Goal: Task Accomplishment & Management: Use online tool/utility

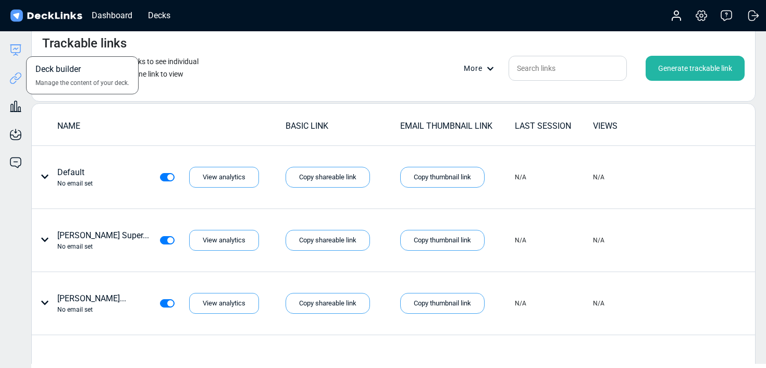
click at [15, 45] on icon at bounding box center [15, 45] width 10 height 0
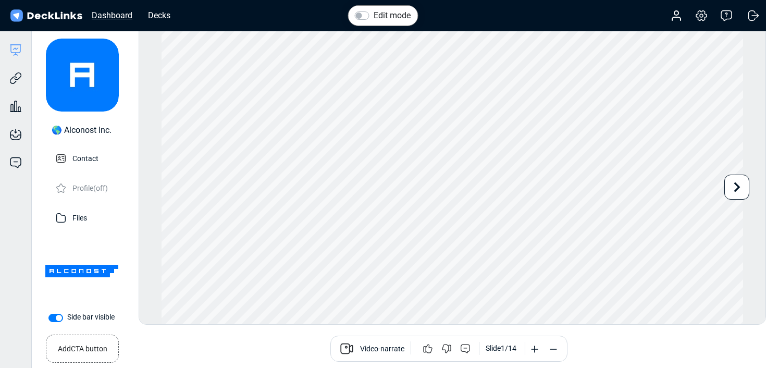
click at [127, 15] on div "Dashboard" at bounding box center [112, 15] width 51 height 13
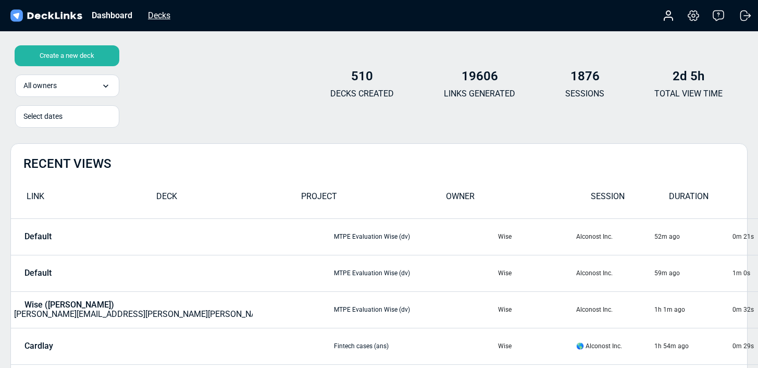
click at [157, 17] on div "Decks" at bounding box center [159, 15] width 33 height 13
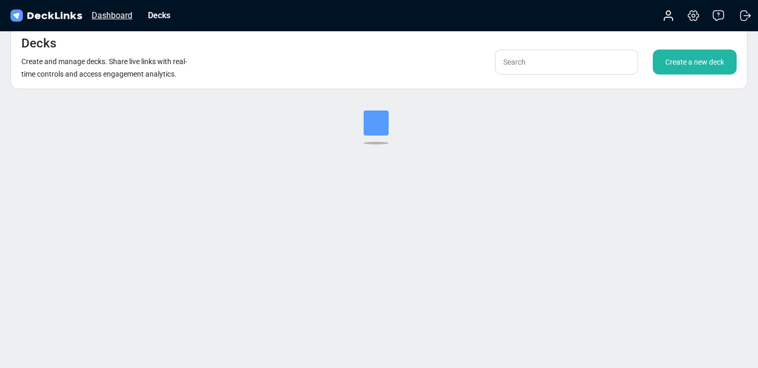
click at [124, 15] on div "Dashboard" at bounding box center [112, 15] width 51 height 13
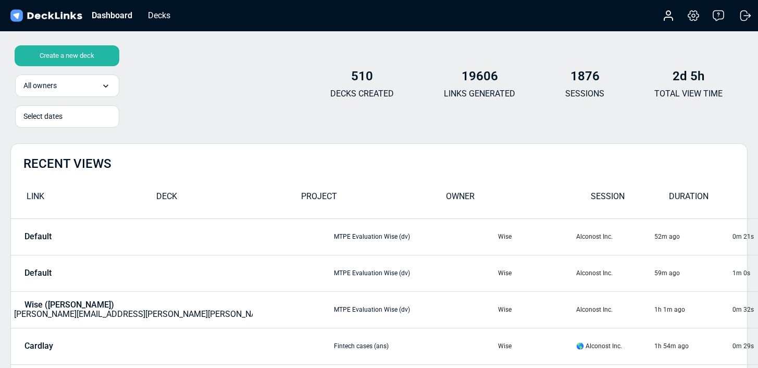
click at [84, 59] on div "Create a new deck" at bounding box center [67, 55] width 105 height 21
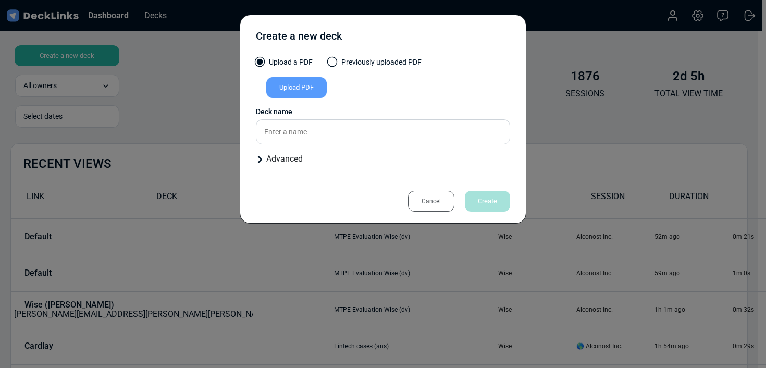
click at [299, 93] on div "Upload PDF" at bounding box center [296, 87] width 60 height 21
click at [0, 0] on input "Upload PDF" at bounding box center [0, 0] width 0 height 0
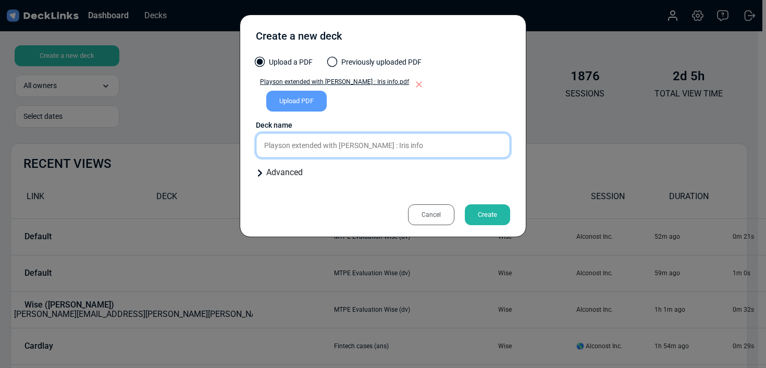
click at [386, 146] on div "Upload a PDF Previously uploaded PDF Playson extended with [PERSON_NAME] : Iris…" at bounding box center [383, 122] width 254 height 130
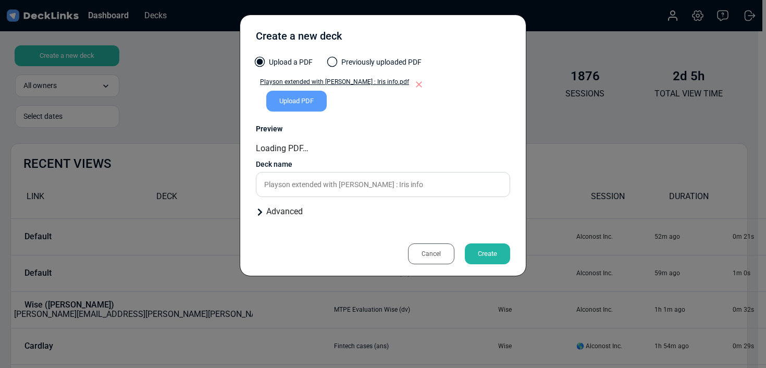
click at [386, 146] on div "Loading PDF…" at bounding box center [383, 148] width 254 height 13
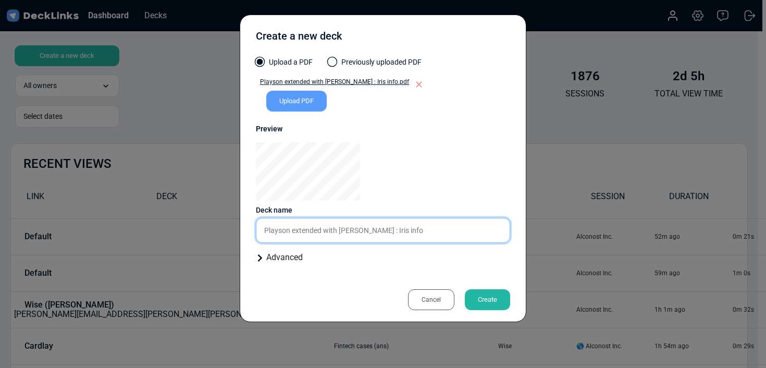
click at [385, 238] on input "Playson extended with [PERSON_NAME] : Iris info" at bounding box center [383, 230] width 254 height 25
click at [380, 229] on input "Playson extended with [PERSON_NAME] : Iris info" at bounding box center [383, 230] width 254 height 25
drag, startPoint x: 380, startPoint y: 229, endPoint x: 387, endPoint y: 229, distance: 6.3
click at [380, 229] on input "Playson extended with [PERSON_NAME] : Iris info" at bounding box center [383, 230] width 254 height 25
type input "Playson extended with [PERSON_NAME] : [PERSON_NAME]"
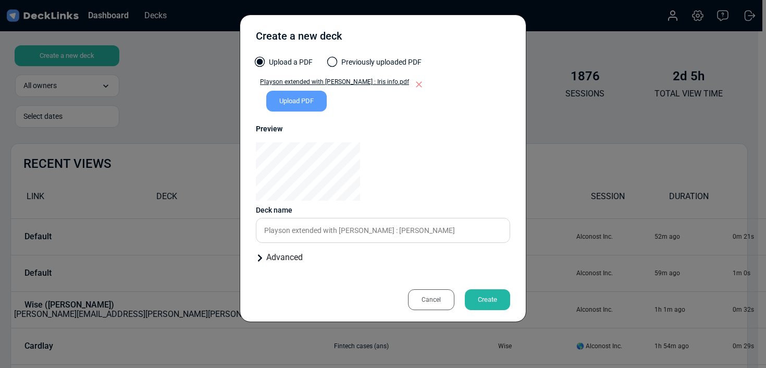
click at [493, 302] on div "Create" at bounding box center [487, 299] width 45 height 21
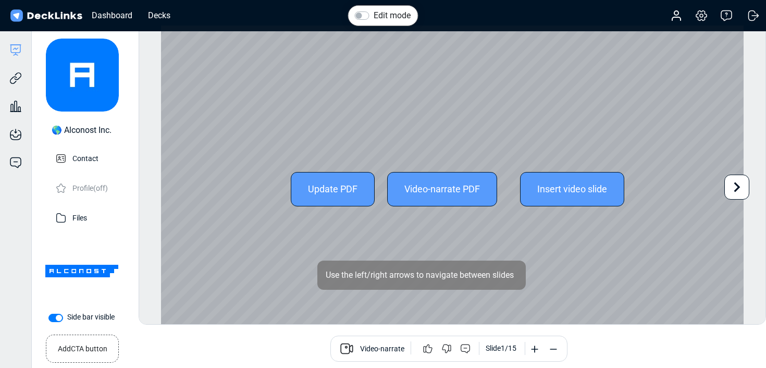
click at [735, 190] on icon at bounding box center [737, 187] width 6 height 10
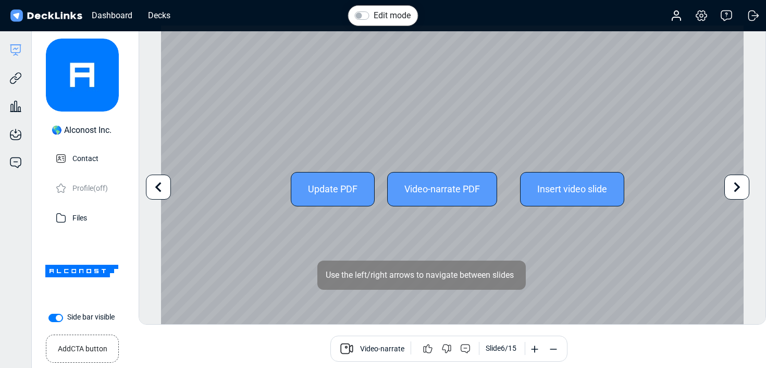
click at [735, 190] on icon at bounding box center [737, 187] width 6 height 10
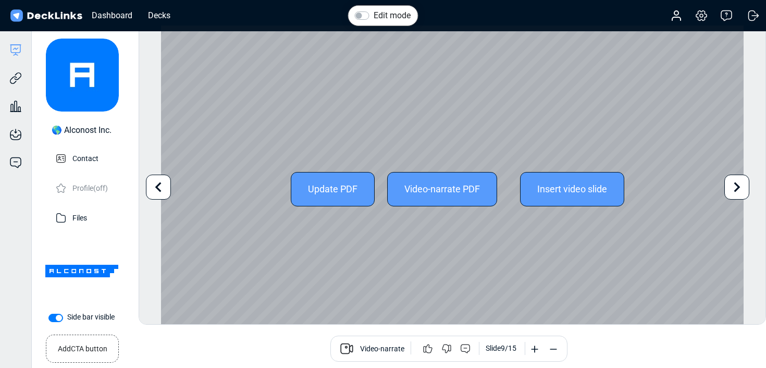
click at [735, 190] on icon at bounding box center [737, 187] width 6 height 10
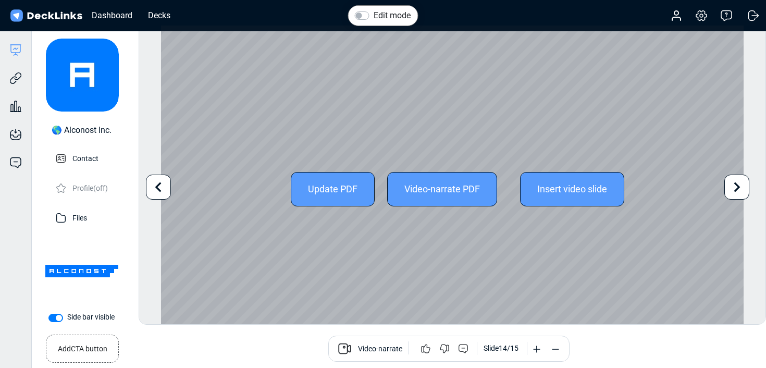
click at [735, 190] on icon at bounding box center [737, 187] width 6 height 10
click at [735, 190] on div "Update PDF Video-narrate PDF Insert video slide" at bounding box center [452, 189] width 583 height 327
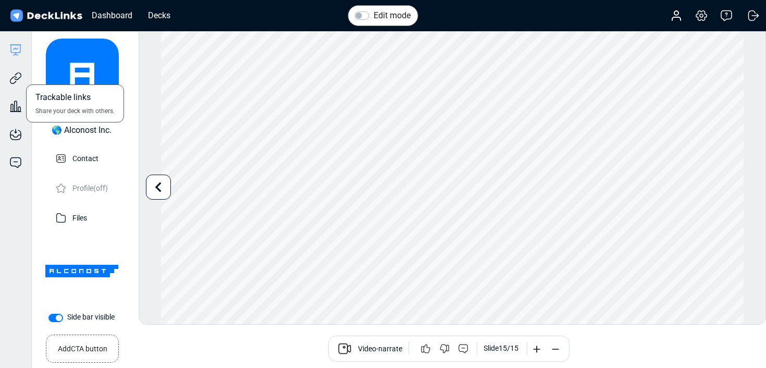
click at [24, 84] on div "Trackable links Share your deck with others." at bounding box center [15, 70] width 31 height 28
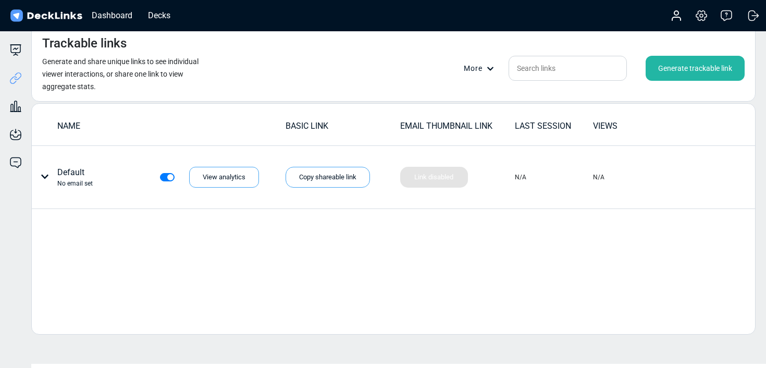
click at [664, 73] on div "Generate trackable link" at bounding box center [695, 68] width 99 height 25
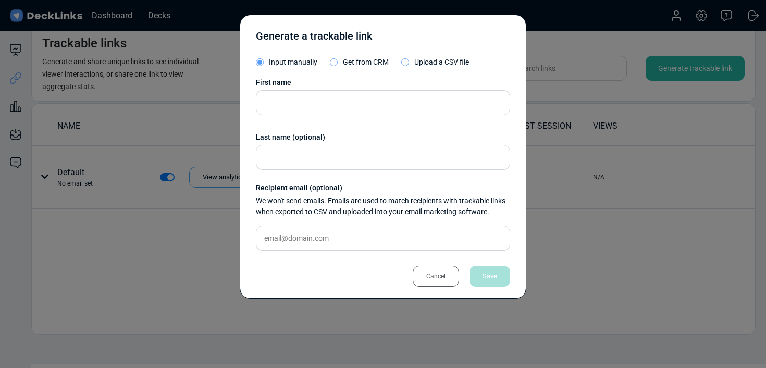
click at [322, 119] on div "First name Last name (optional) Recipient email (optional) We won't send emails…" at bounding box center [383, 168] width 254 height 182
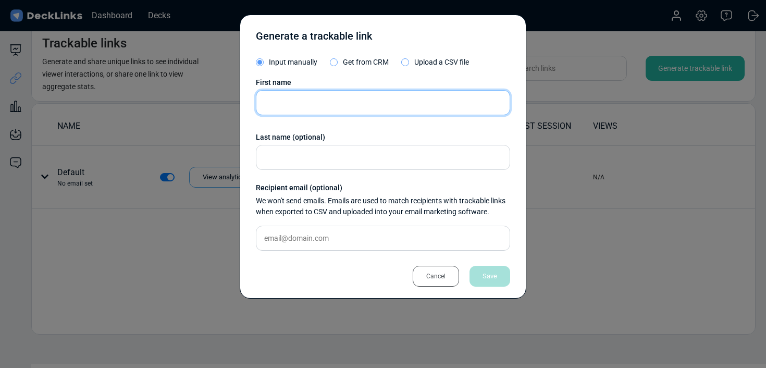
click at [323, 108] on input "text" at bounding box center [383, 102] width 254 height 25
type input "Fazi"
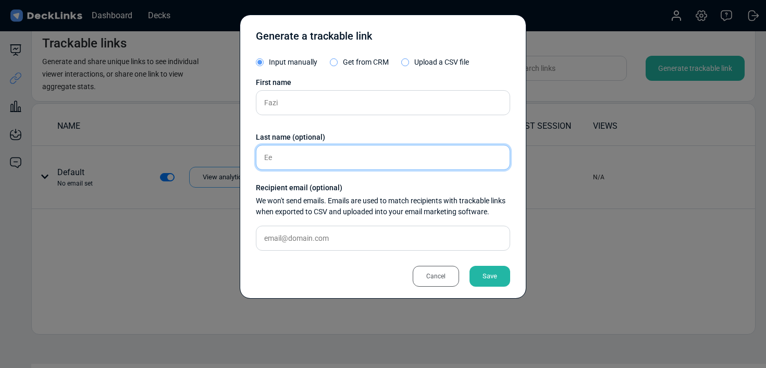
type input "E"
type input "[PERSON_NAME]"
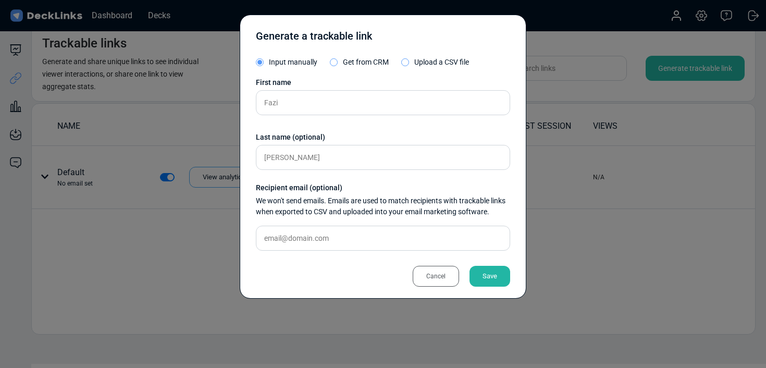
click at [489, 286] on div "Save" at bounding box center [490, 276] width 41 height 21
click at [489, 280] on div "Generate a trackable link Input manually Get from CRM Upload a CSV file First n…" at bounding box center [383, 157] width 287 height 284
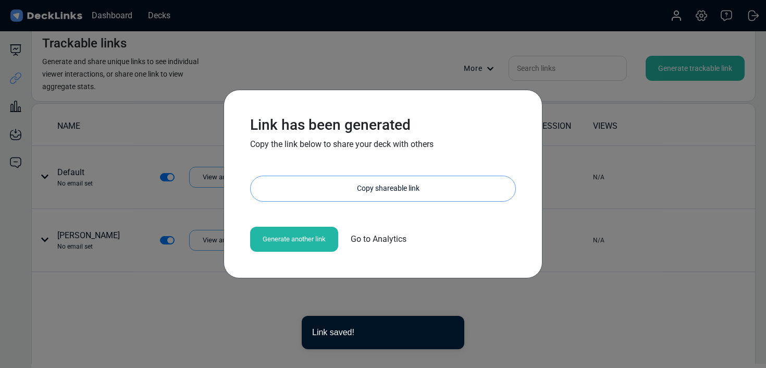
click at [364, 194] on div "Copy shareable link" at bounding box center [388, 188] width 254 height 25
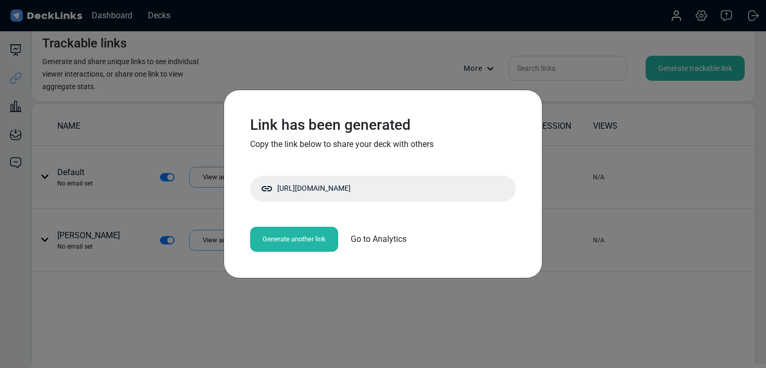
click at [538, 76] on div "Link has been generated Copy the link below to share your deck with others [URL…" at bounding box center [383, 184] width 766 height 368
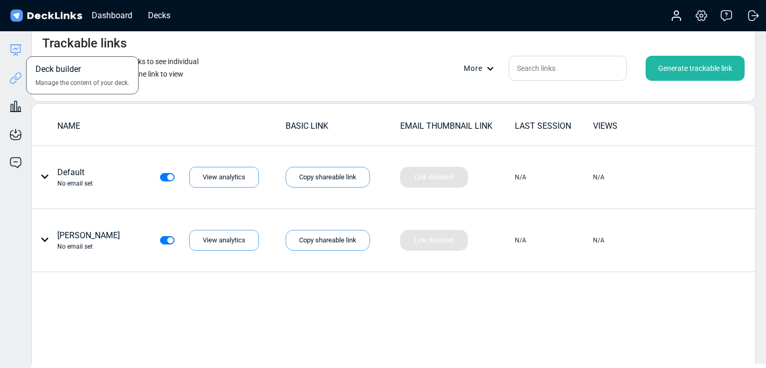
click at [20, 52] on icon at bounding box center [15, 50] width 13 height 13
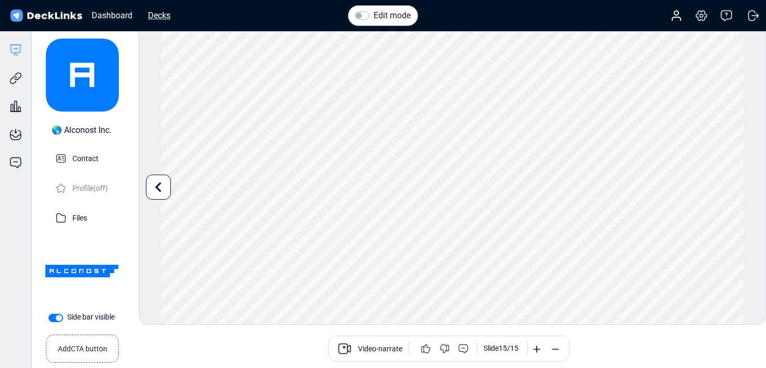
click at [153, 9] on div "Decks" at bounding box center [159, 15] width 33 height 13
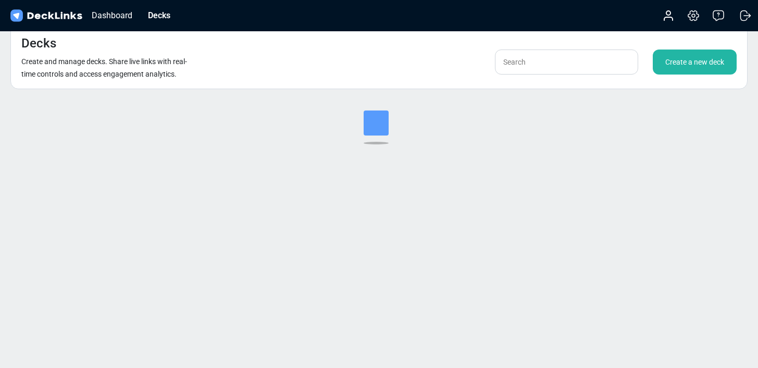
click at [687, 60] on div "Create a new deck" at bounding box center [695, 62] width 84 height 25
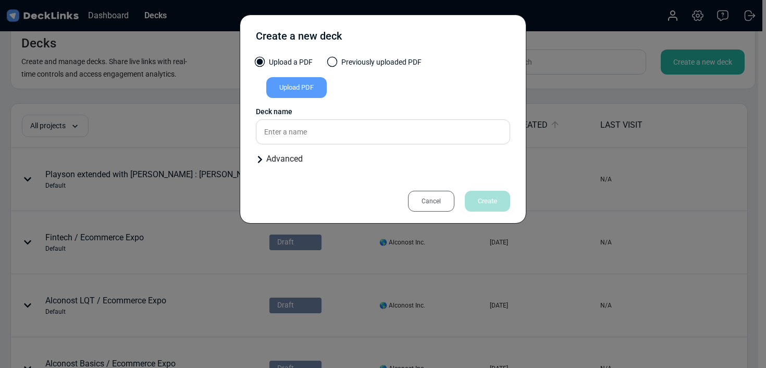
click at [302, 84] on div "Upload PDF" at bounding box center [296, 87] width 60 height 21
click at [0, 0] on input "Upload PDF" at bounding box center [0, 0] width 0 height 0
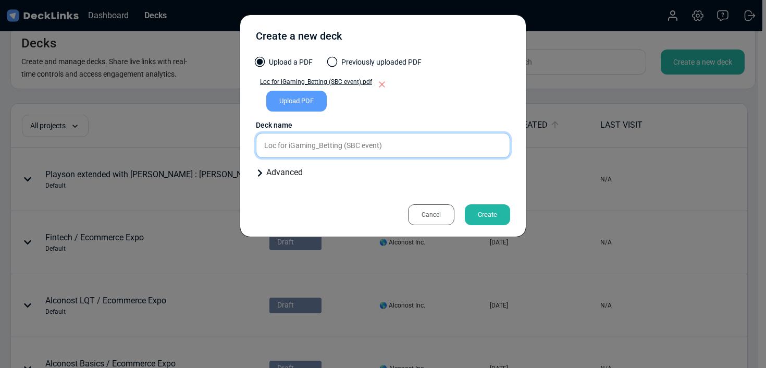
click at [375, 145] on input "Loc for iGaming_Betting (SBC event)" at bounding box center [383, 145] width 254 height 25
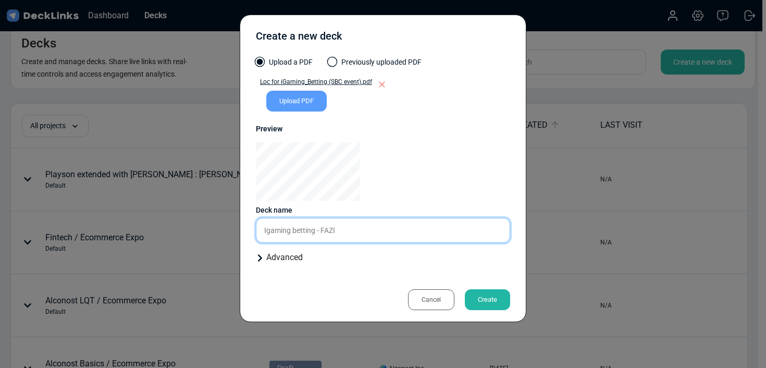
type input "Igaming betting - FAZI"
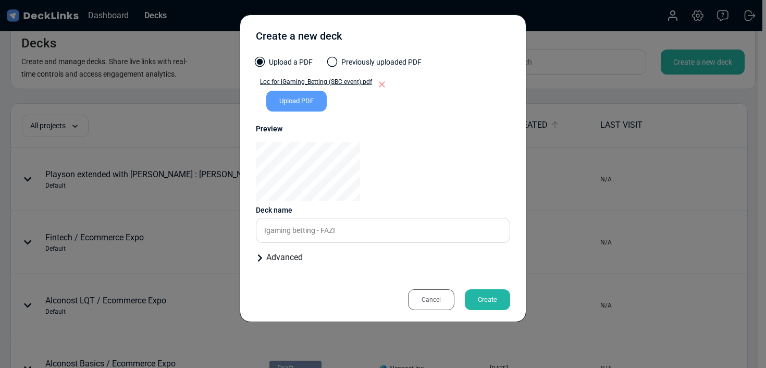
click at [479, 297] on div "Create" at bounding box center [487, 299] width 45 height 21
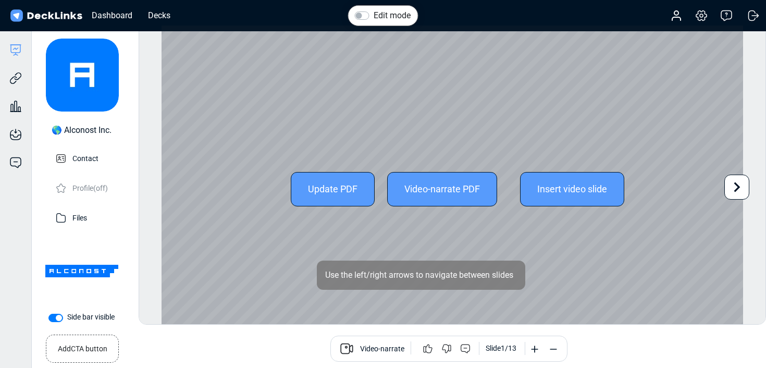
click at [733, 193] on icon at bounding box center [737, 187] width 20 height 20
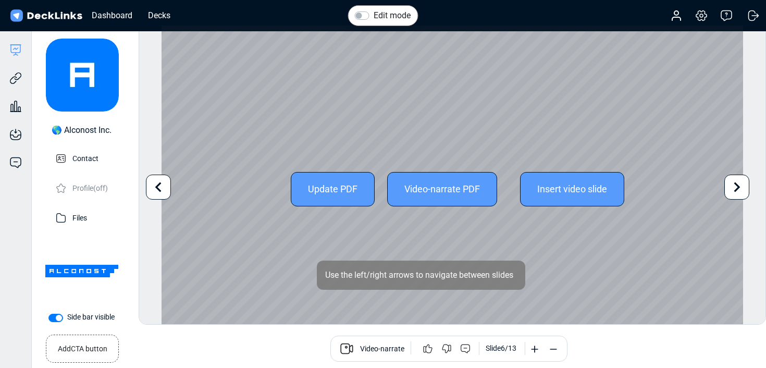
click at [733, 193] on icon at bounding box center [737, 187] width 20 height 20
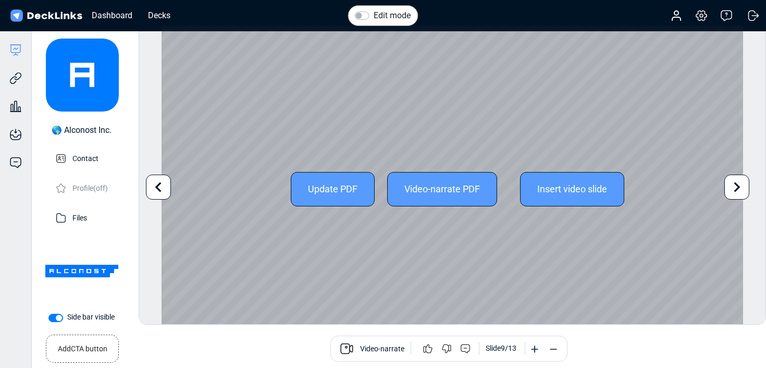
click at [733, 193] on icon at bounding box center [737, 187] width 20 height 20
click at [733, 193] on div "Update PDF Video-narrate PDF Insert video slide" at bounding box center [453, 189] width 582 height 327
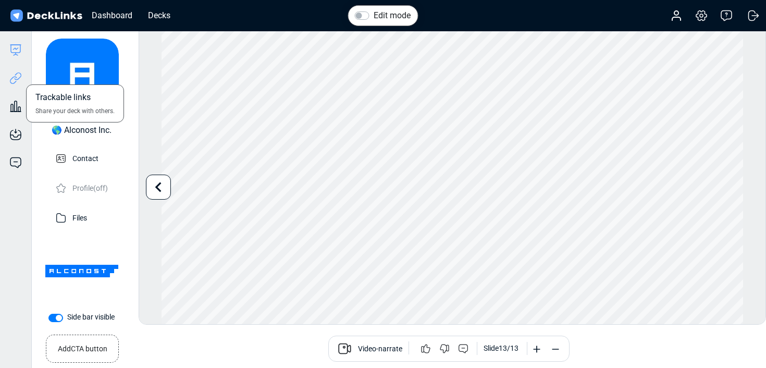
click at [15, 83] on icon at bounding box center [15, 78] width 13 height 13
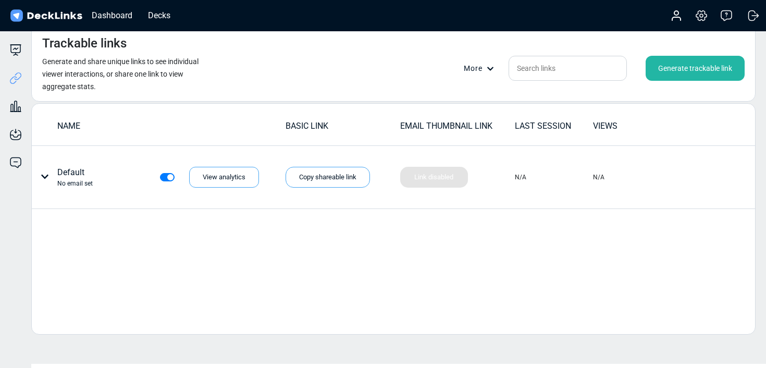
click at [682, 76] on div "Generate trackable link" at bounding box center [695, 68] width 99 height 25
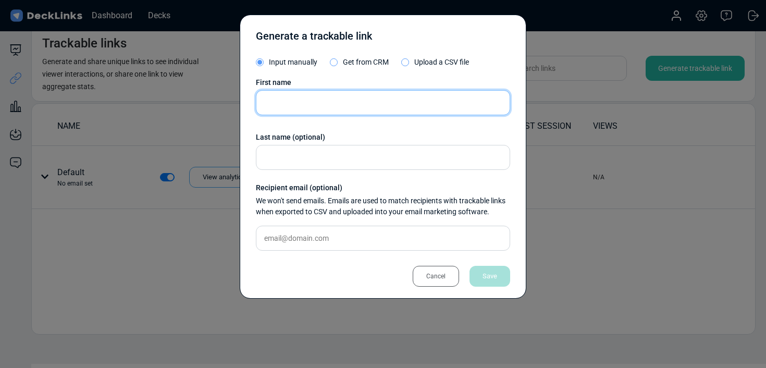
click at [343, 101] on input "text" at bounding box center [383, 102] width 254 height 25
type input "[PERSON_NAME]"
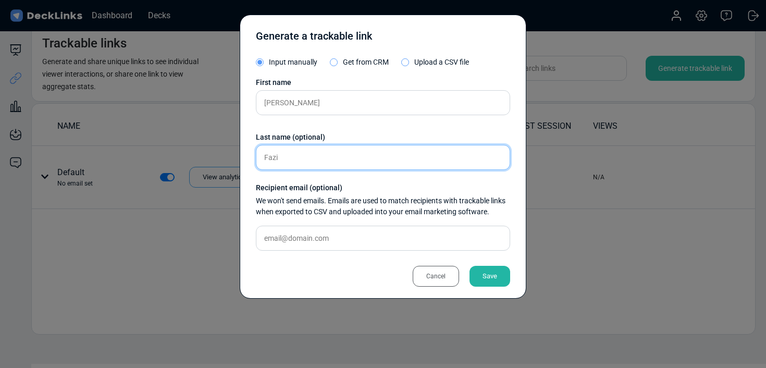
type input "Fazi"
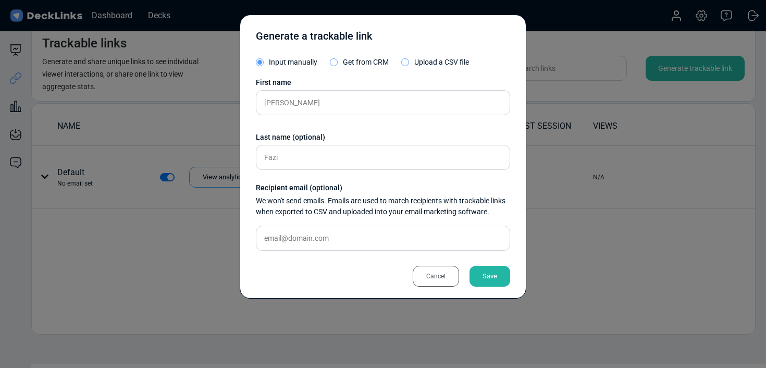
click at [490, 269] on div "Save" at bounding box center [490, 276] width 41 height 21
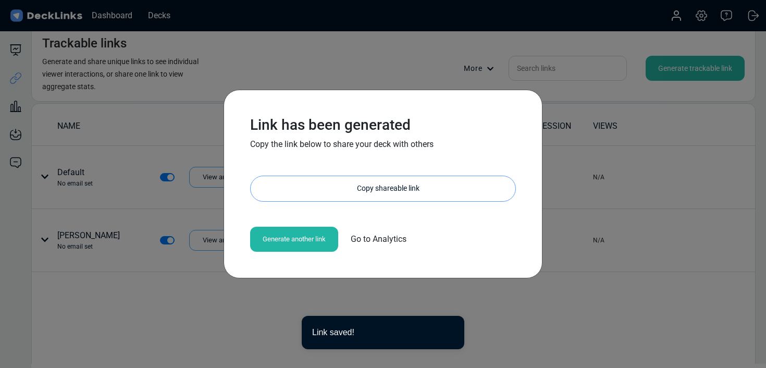
click at [296, 196] on div "Copy shareable link" at bounding box center [388, 188] width 254 height 25
